Goal: Task Accomplishment & Management: Use online tool/utility

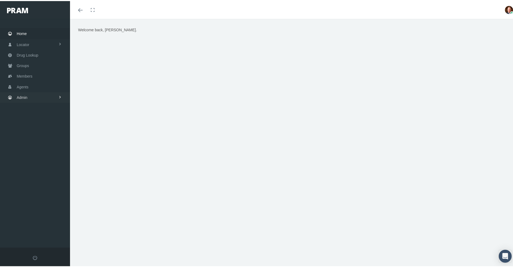
click at [27, 95] on span "Admin" at bounding box center [22, 96] width 11 height 10
click at [29, 217] on span "Reports" at bounding box center [28, 217] width 13 height 9
click at [29, 229] on span "Reports" at bounding box center [27, 227] width 13 height 9
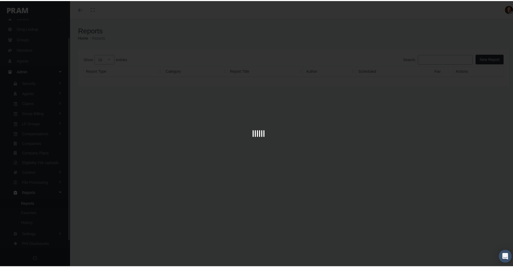
scroll to position [28, 0]
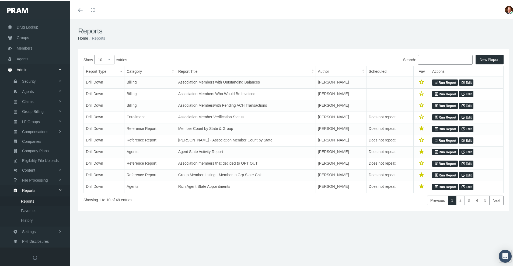
click at [112, 58] on select "10 25 50 100" at bounding box center [104, 58] width 20 height 9
select select "100"
click at [94, 54] on select "10 25 50 100" at bounding box center [104, 58] width 20 height 9
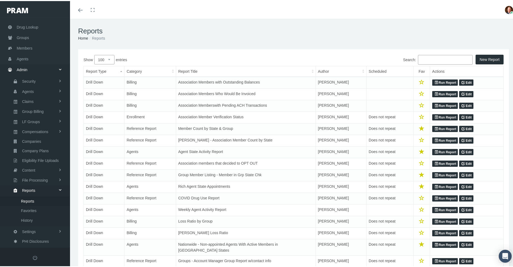
scroll to position [289, 0]
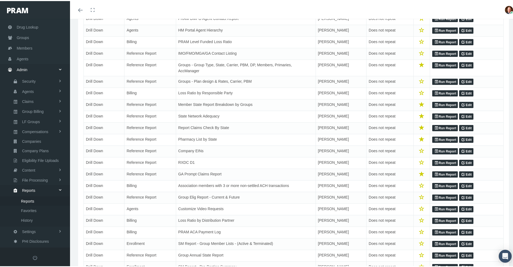
click at [438, 136] on link "Run Report" at bounding box center [445, 139] width 26 height 6
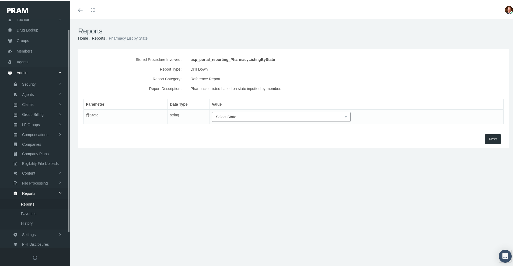
scroll to position [28, 0]
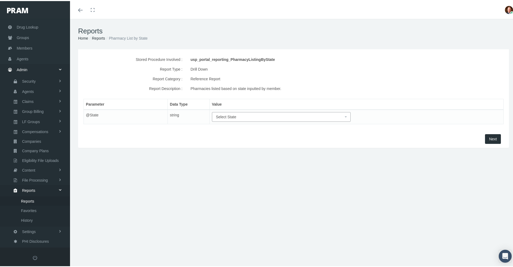
click at [264, 112] on span "Select State" at bounding box center [281, 116] width 139 height 10
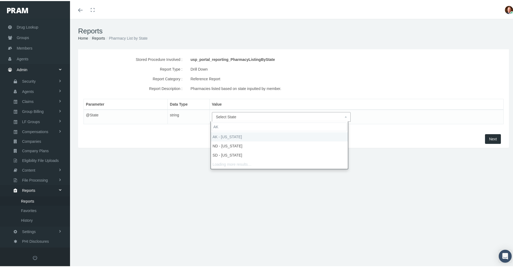
type input "AK"
select select "AK"
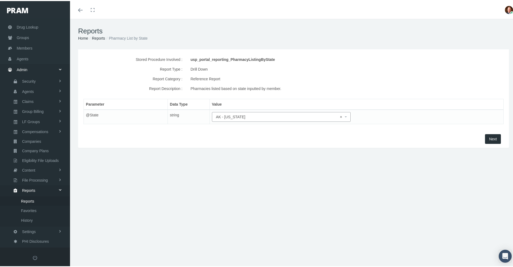
click at [490, 138] on span "Next" at bounding box center [493, 138] width 8 height 4
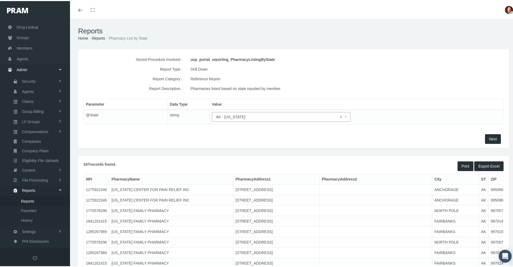
click at [483, 168] on button "Export Excel" at bounding box center [488, 165] width 29 height 10
